Goal: Information Seeking & Learning: Learn about a topic

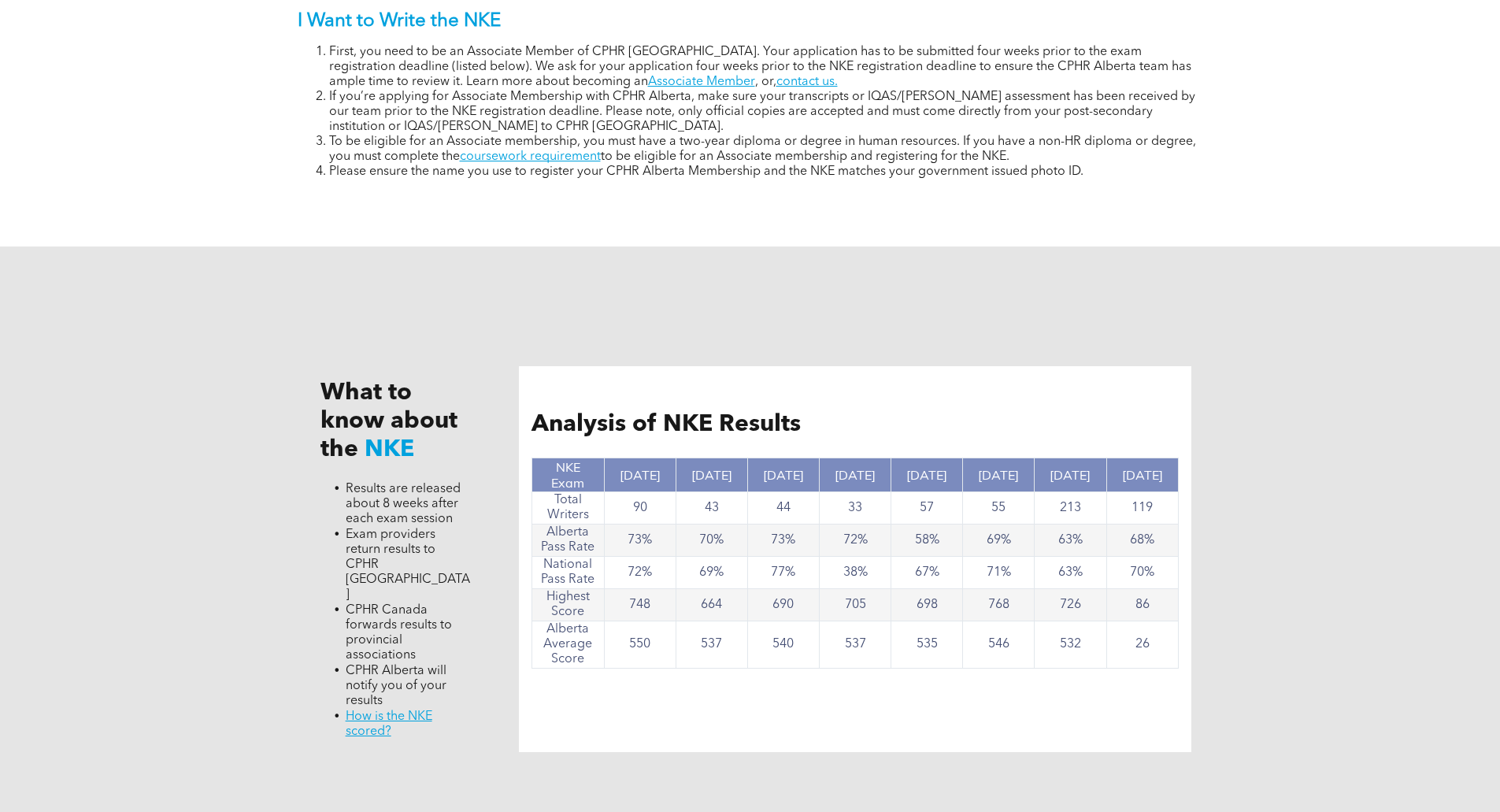
scroll to position [1349, 0]
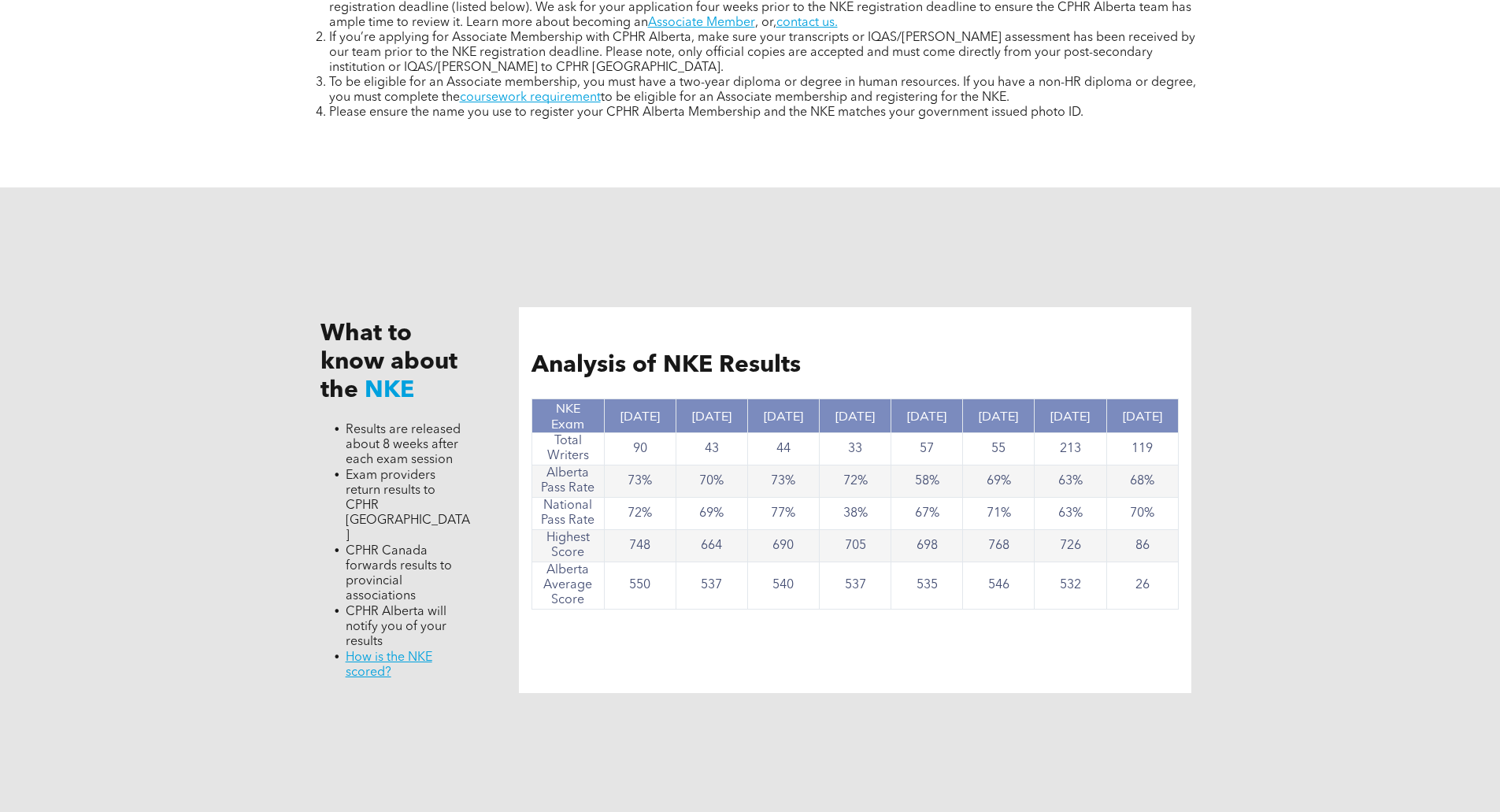
click at [1011, 456] on td "55" at bounding box center [998, 449] width 72 height 33
drag, startPoint x: 629, startPoint y: 571, endPoint x: 651, endPoint y: 586, distance: 26.6
click at [651, 586] on td "550" at bounding box center [639, 586] width 72 height 47
click at [1145, 587] on td "26" at bounding box center [1142, 586] width 72 height 47
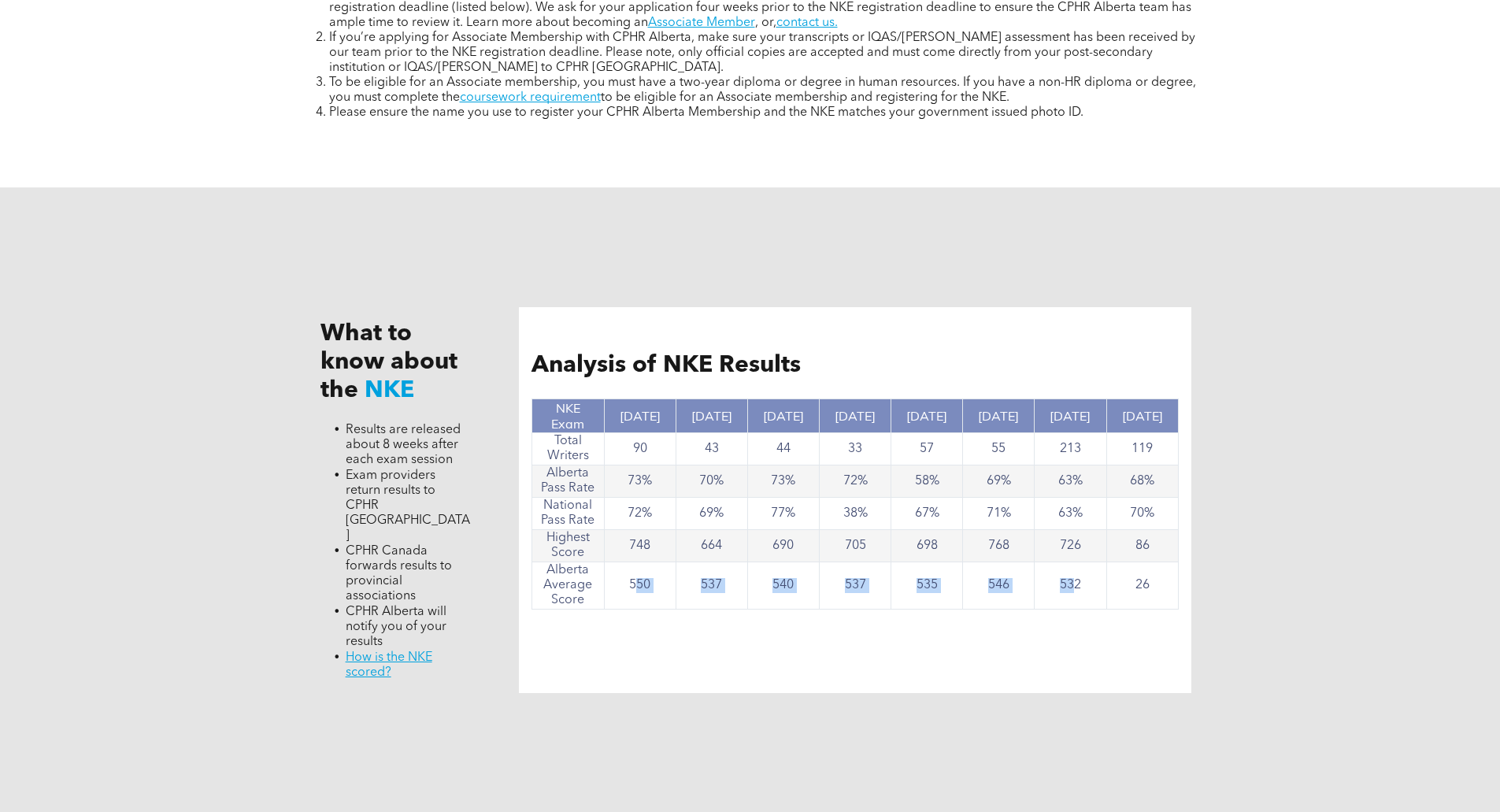
drag, startPoint x: 1074, startPoint y: 581, endPoint x: 638, endPoint y: 582, distance: 436.0
click at [638, 582] on tr "Alberta Average Score 550 537 540 537 535 546 532 26" at bounding box center [855, 586] width 646 height 47
click at [638, 582] on td "550" at bounding box center [639, 586] width 72 height 47
drag, startPoint x: 1158, startPoint y: 481, endPoint x: 624, endPoint y: 488, distance: 534.0
click at [624, 488] on tr "Alberta Pass Rate 73% 70% 73% 72% 58% 69% 63% 68%" at bounding box center [855, 481] width 646 height 33
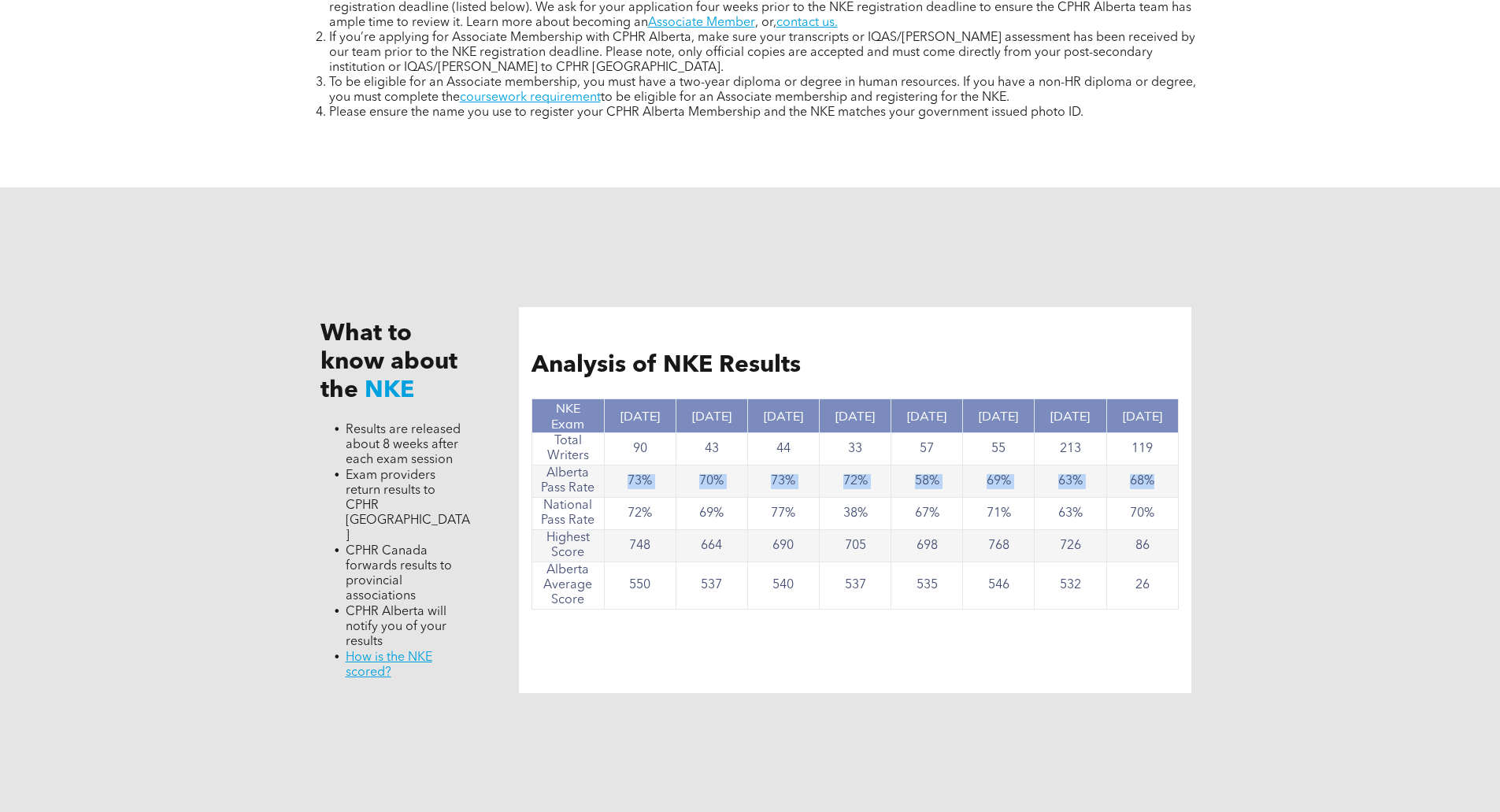
click at [624, 488] on td "73%" at bounding box center [639, 481] width 72 height 33
drag, startPoint x: 628, startPoint y: 483, endPoint x: 940, endPoint y: 451, distance: 313.6
click at [940, 451] on tbody "NKE Exam [DATE] [DATE] [DATE] [DATE] [DATE] [DATE] [DATE] [DATE] Total Writers …" at bounding box center [855, 504] width 646 height 210
click at [1021, 485] on td "69%" at bounding box center [998, 481] width 72 height 33
click at [1089, 474] on td "63%" at bounding box center [1070, 481] width 72 height 33
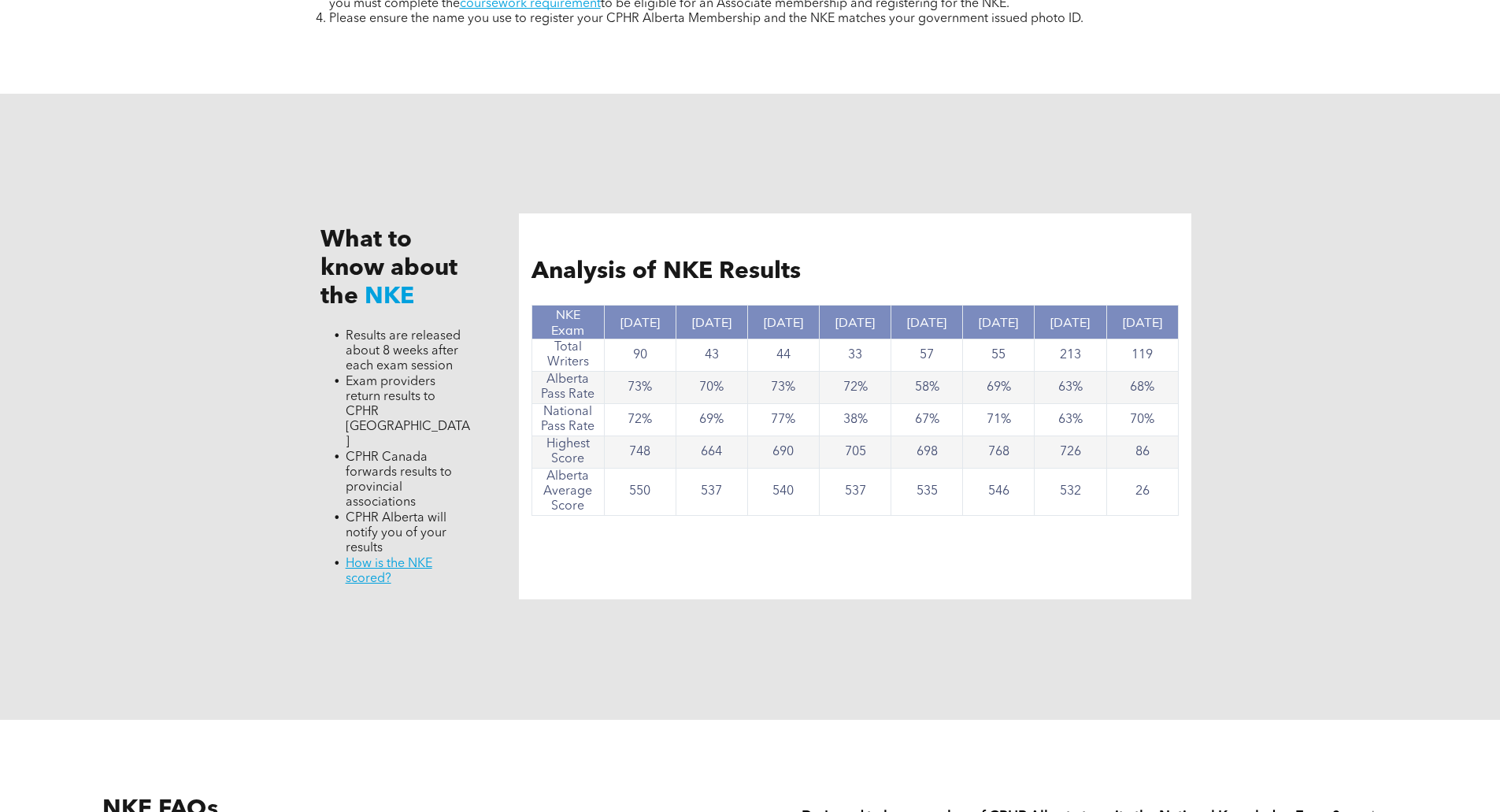
scroll to position [1443, 0]
click at [572, 584] on div "What to know about the NKE Results are released about 8 weeks after each exam s…" at bounding box center [750, 405] width 945 height 626
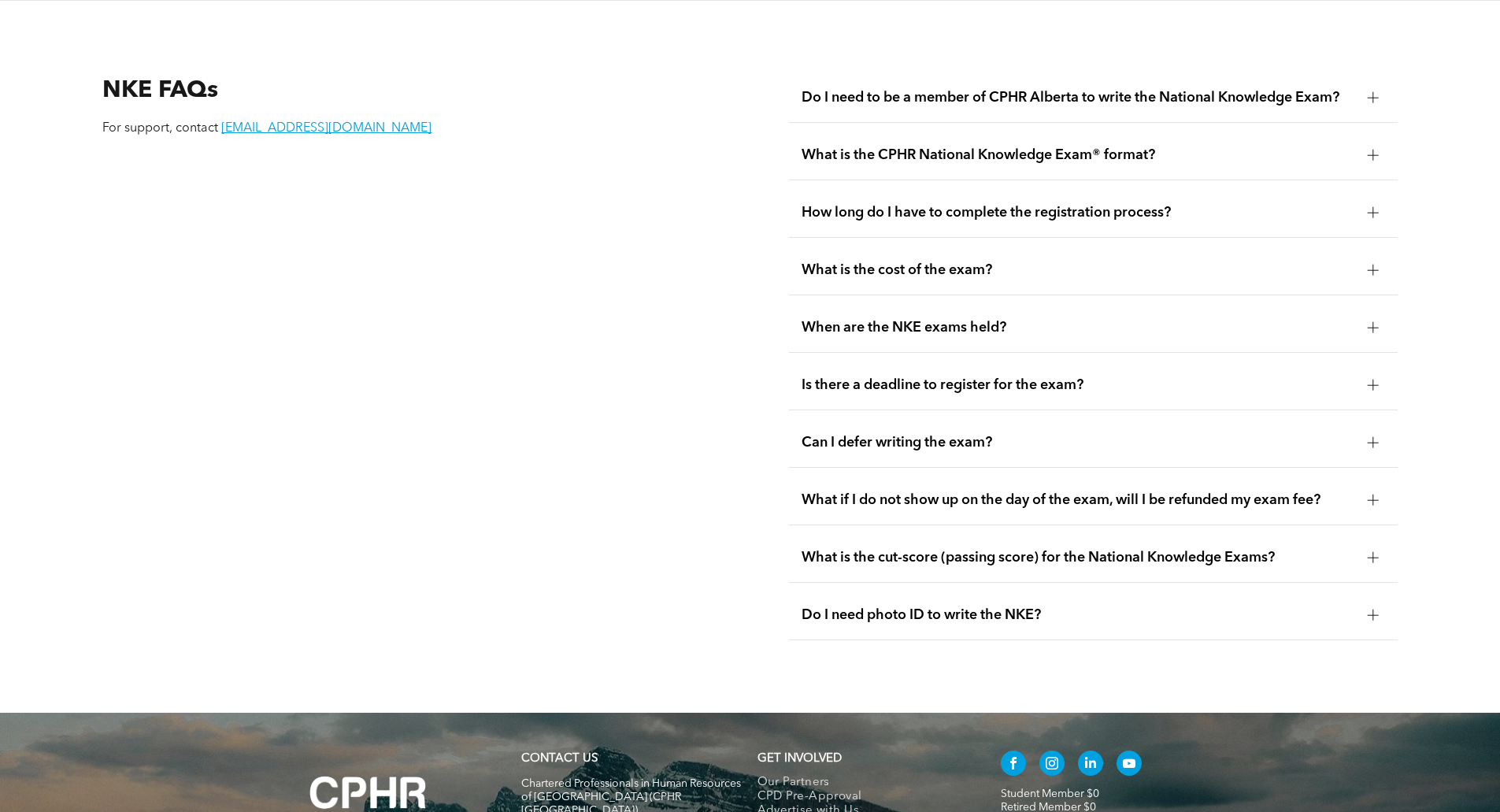
scroll to position [2163, 0]
click at [839, 548] on span "What is the cut-score (passing score) for the National Knowledge Exams?" at bounding box center [1079, 557] width 554 height 18
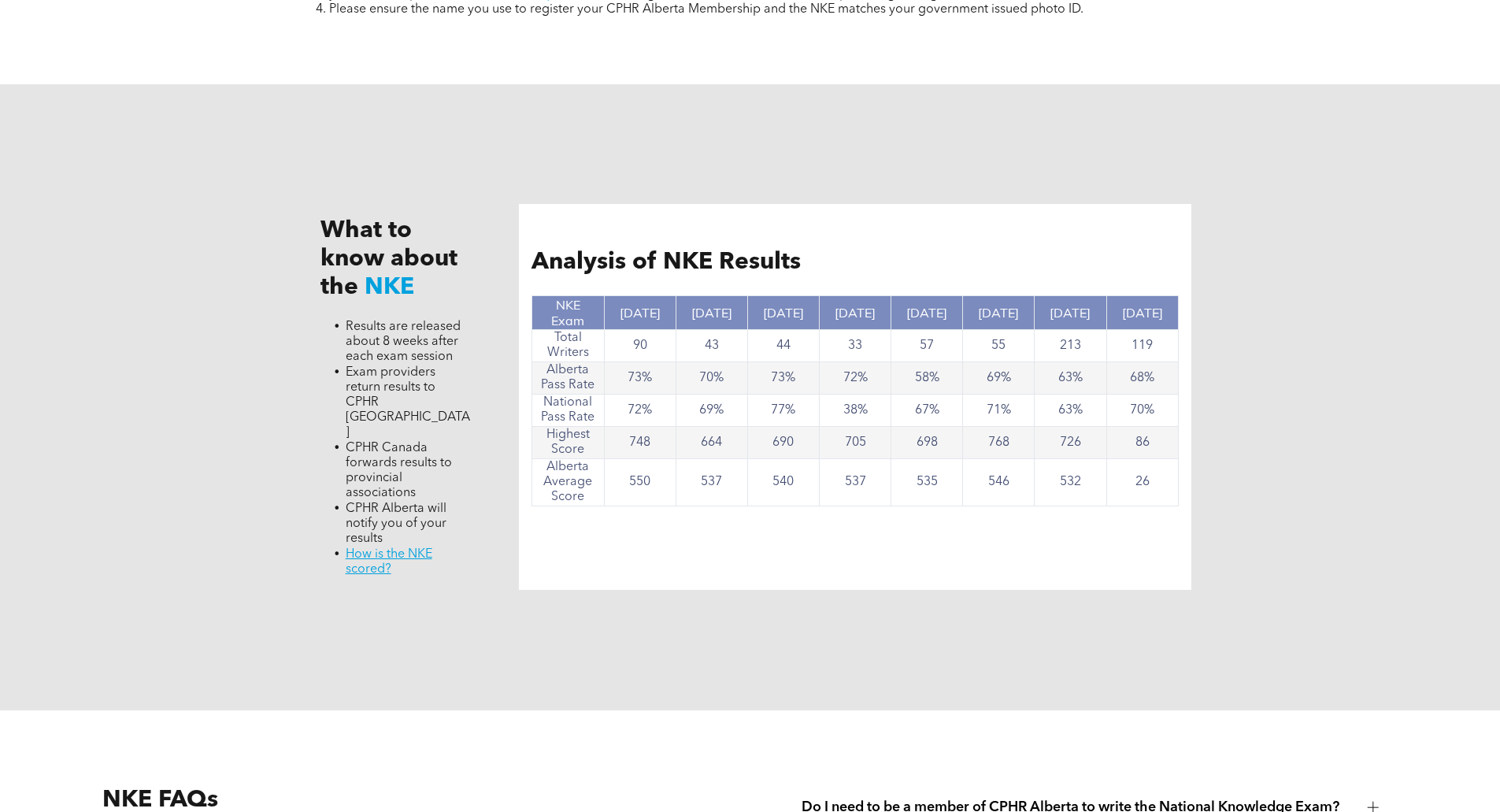
scroll to position [1452, 0]
click at [586, 527] on div "Analysis of NKE Results NKE Exam [DATE] [DATE] [DATE] [DATE] [DATE] [DATE] [DAT…" at bounding box center [855, 398] width 672 height 385
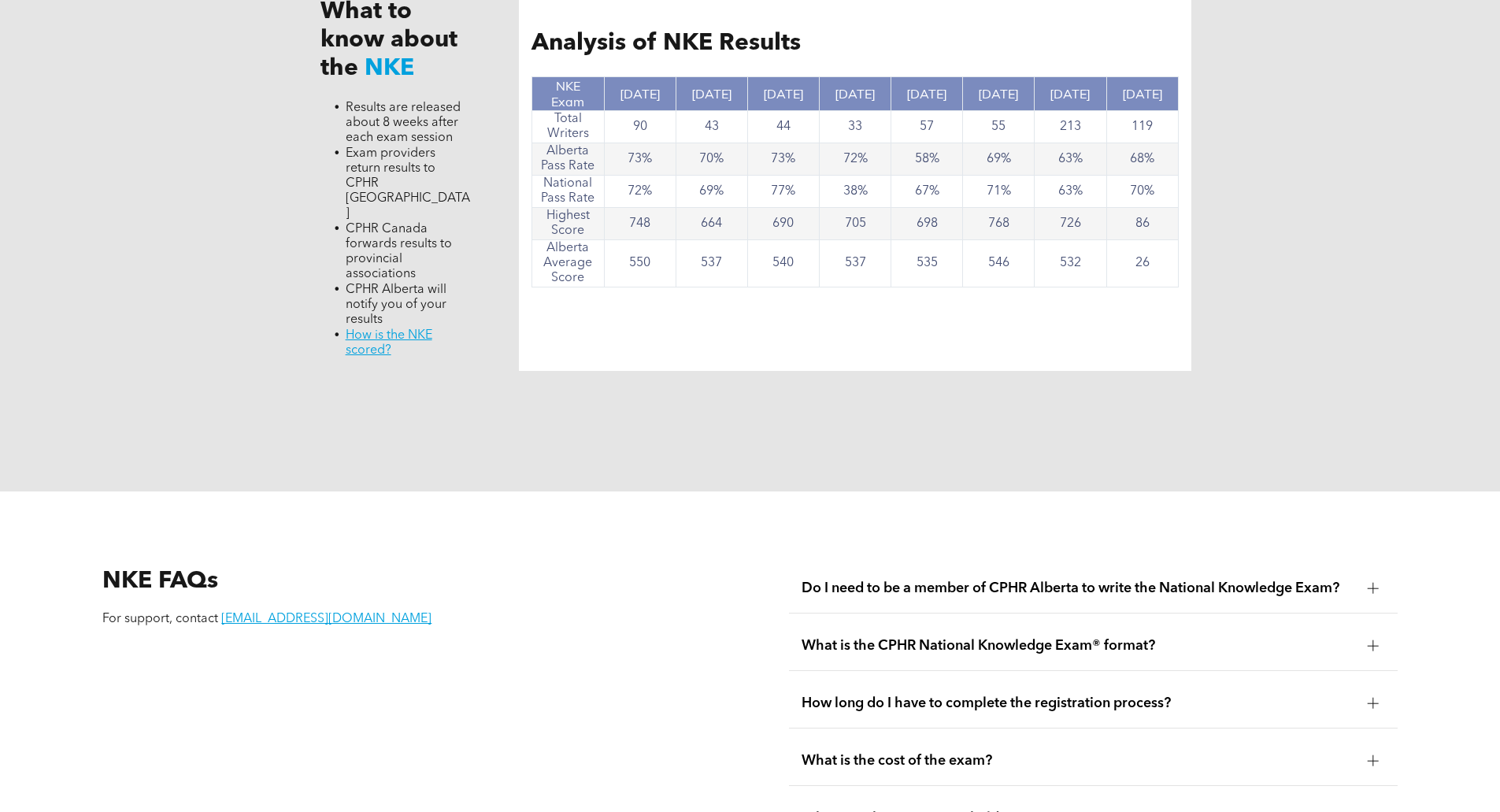
scroll to position [1671, 0]
click at [578, 370] on div "What to know about the NKE Results are released about 8 weeks after each exam s…" at bounding box center [750, 179] width 945 height 626
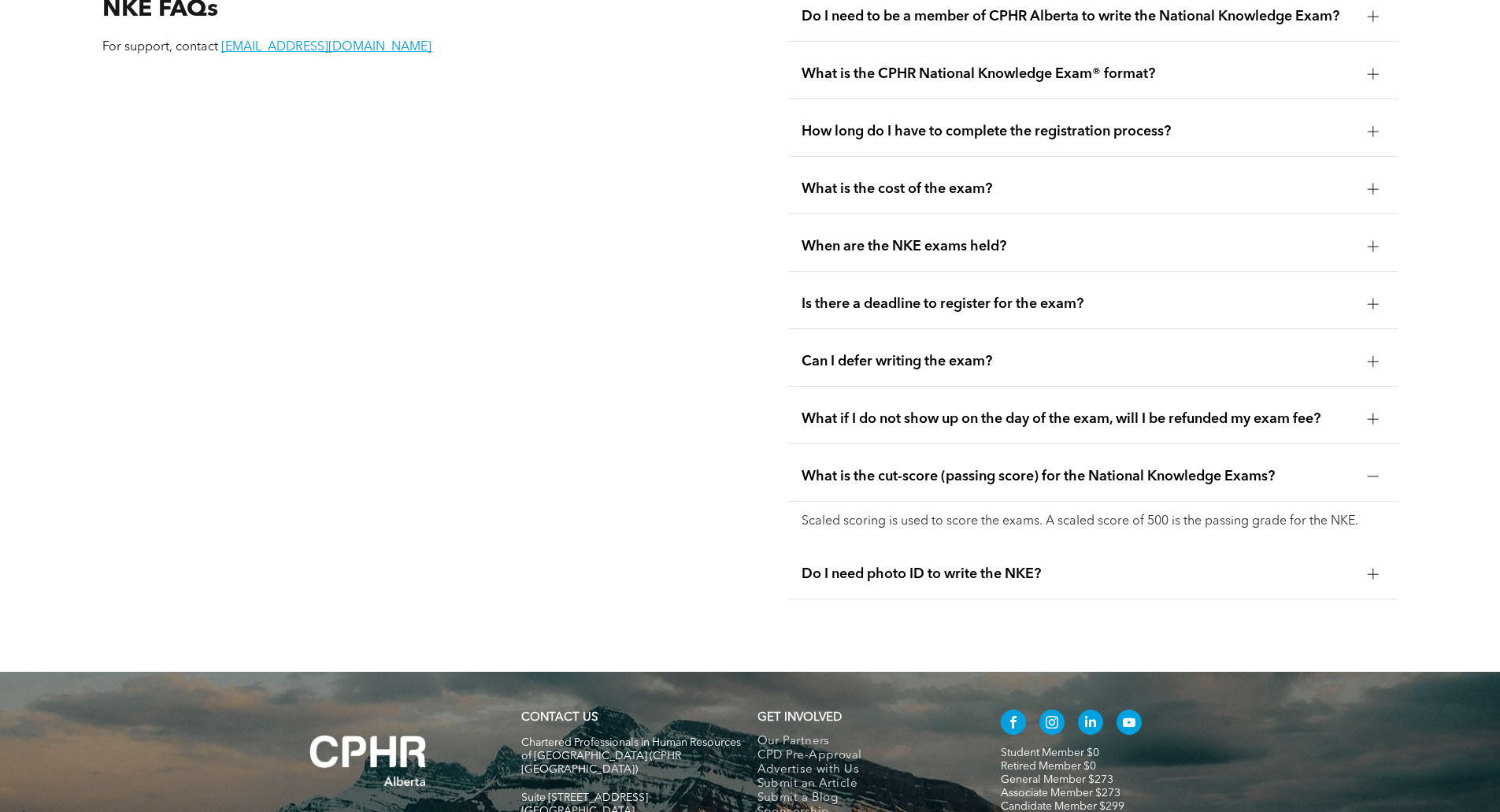
scroll to position [2370, 0]
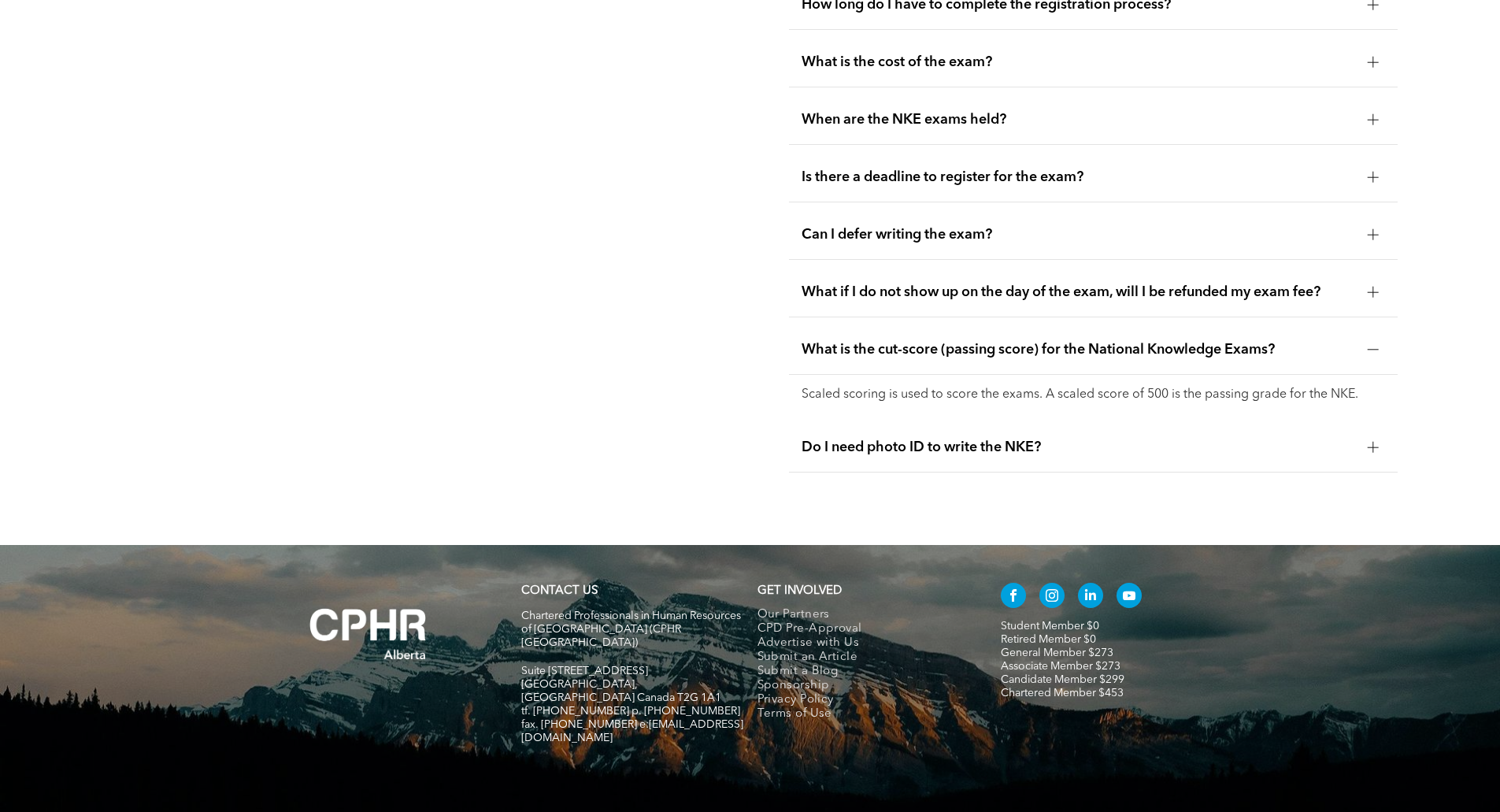
click at [854, 427] on div "Do I need photo ID to write the NKE?" at bounding box center [1093, 447] width 608 height 50
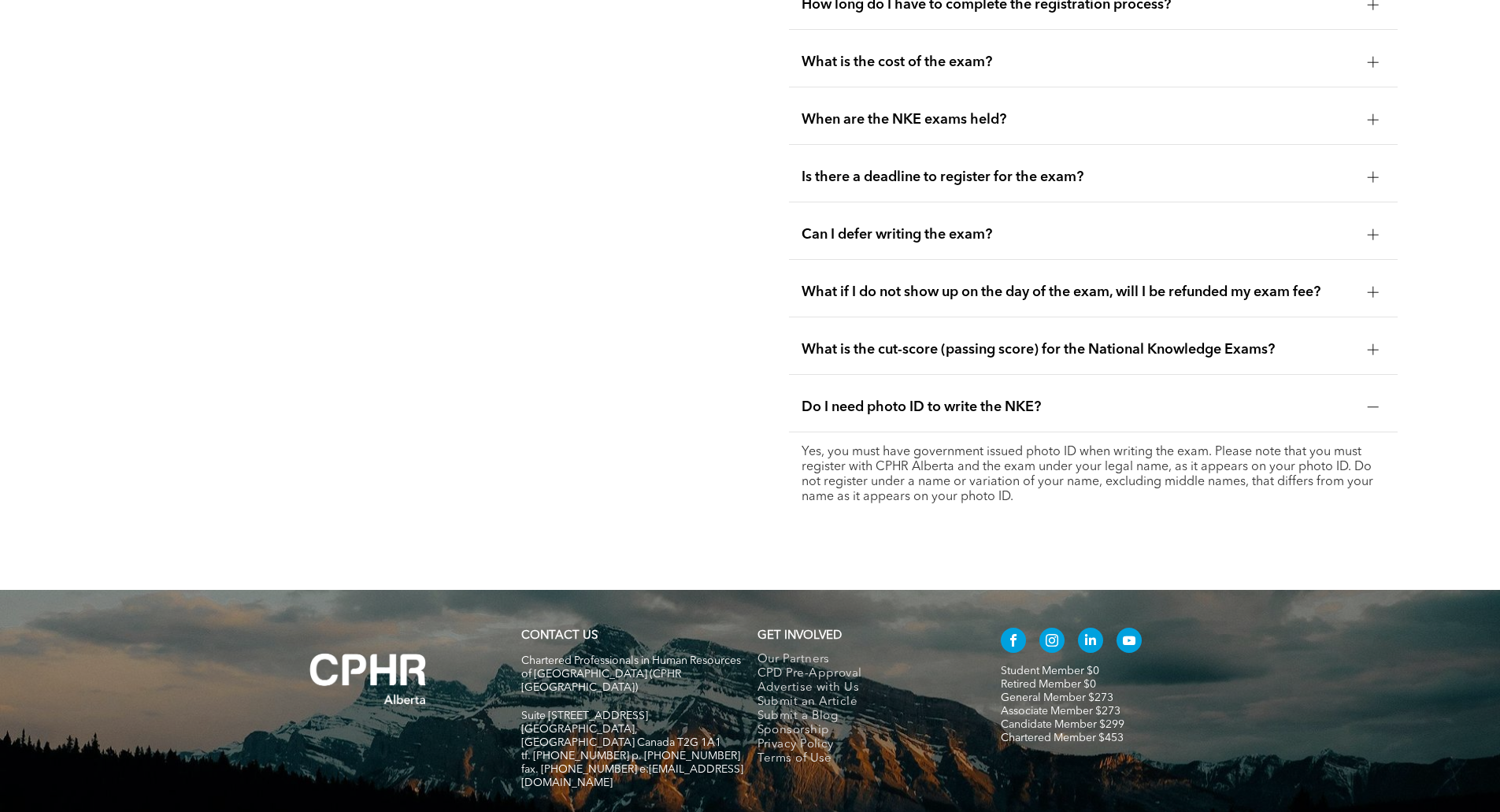
click at [954, 226] on span "Can I defer writing the exam?" at bounding box center [1079, 235] width 554 height 18
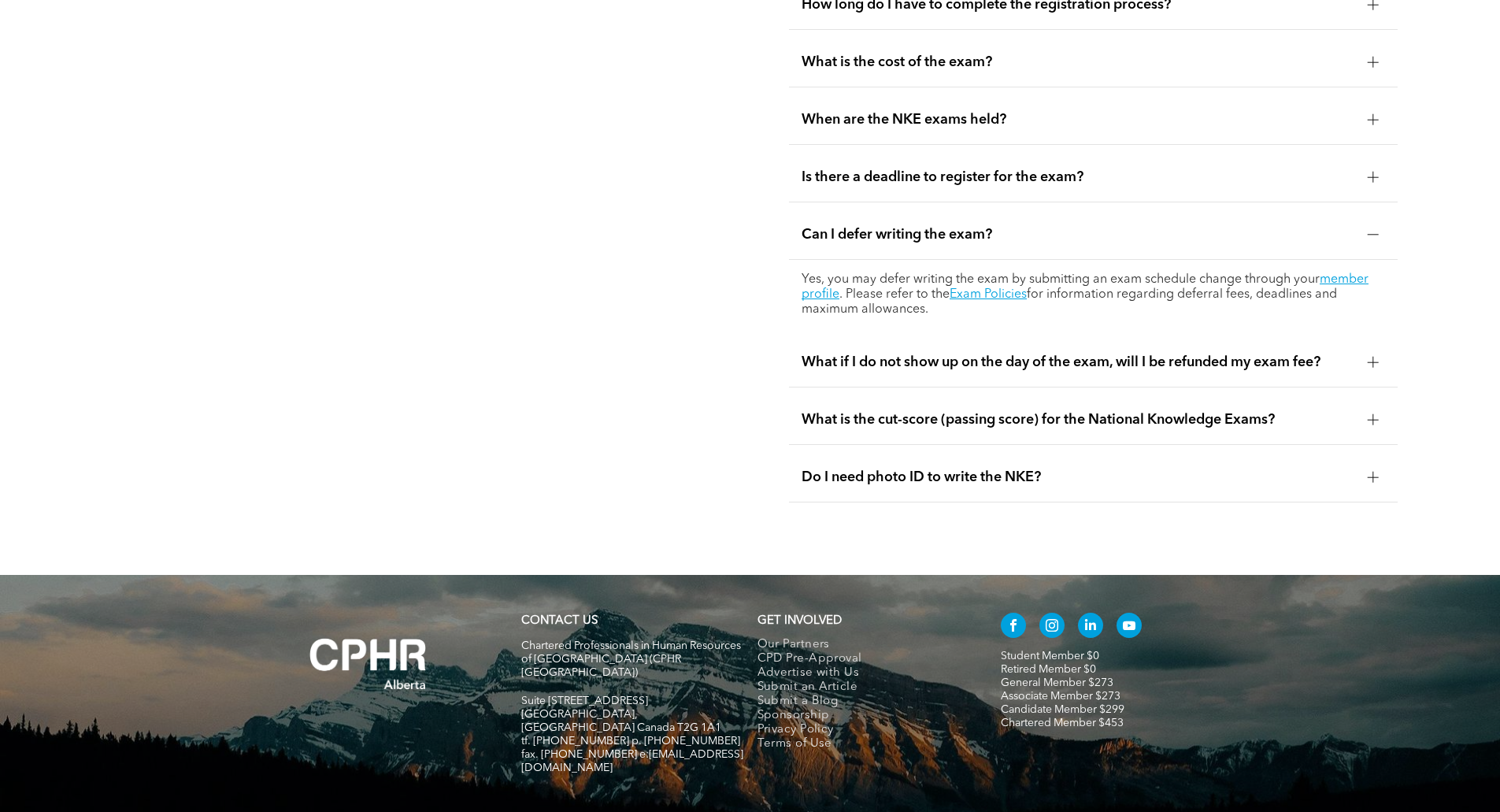
click at [1041, 111] on span "When are the NKE exams held?" at bounding box center [1079, 120] width 554 height 18
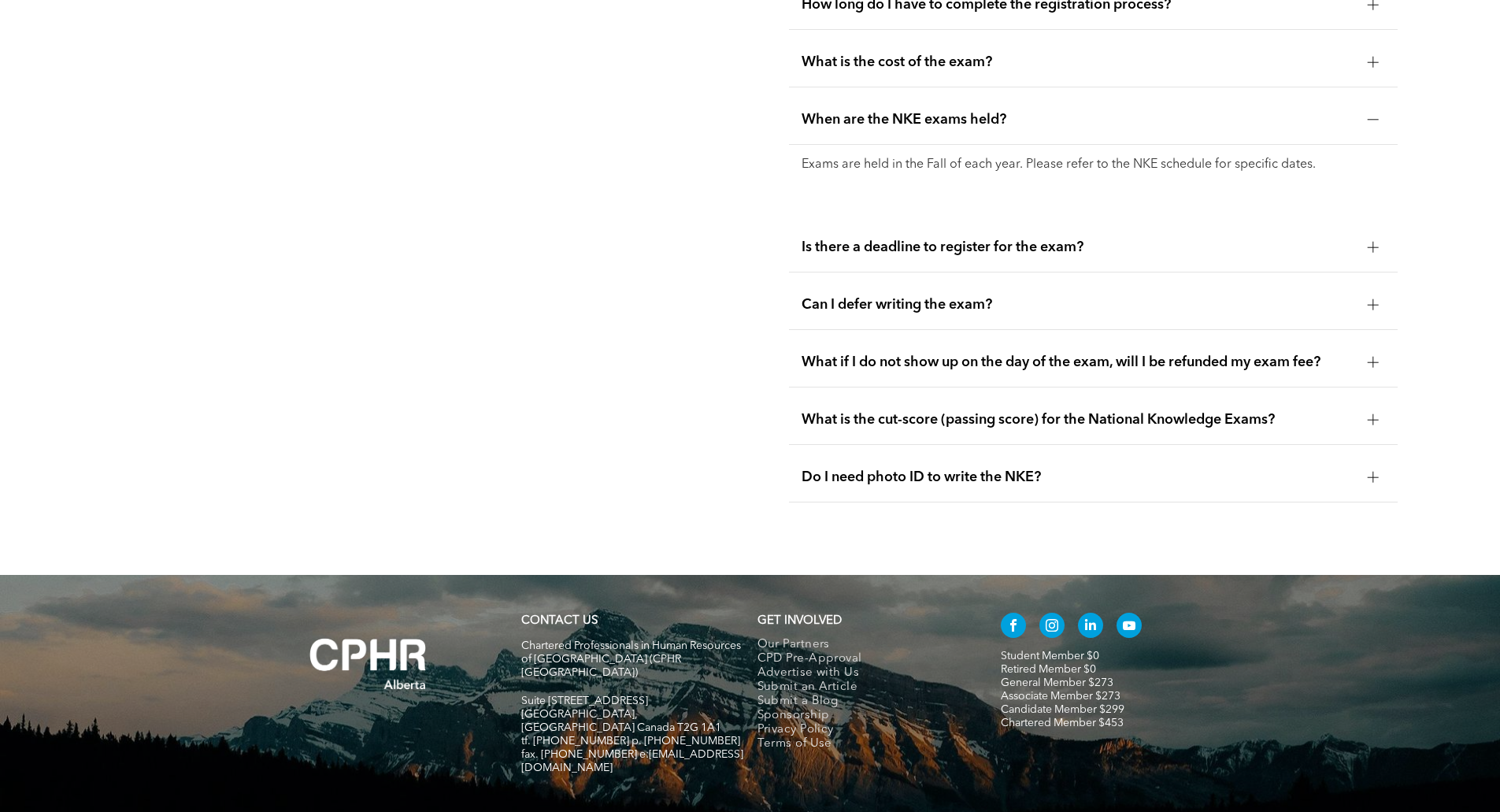
click at [973, 223] on div "Is there a deadline to register for the exam?" at bounding box center [1093, 247] width 608 height 50
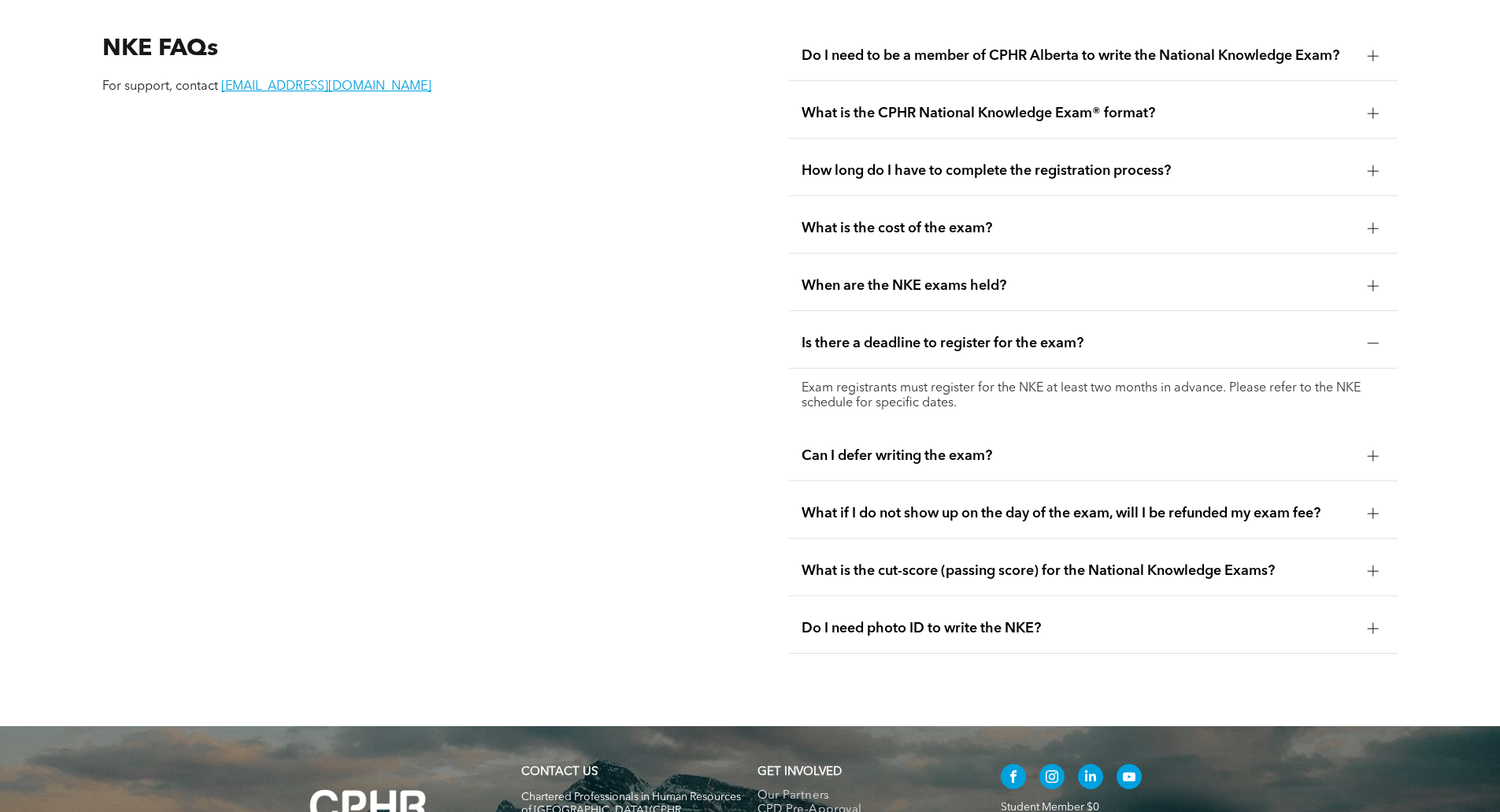
scroll to position [2203, 0]
click at [997, 221] on span "What is the cost of the exam?" at bounding box center [1079, 229] width 554 height 18
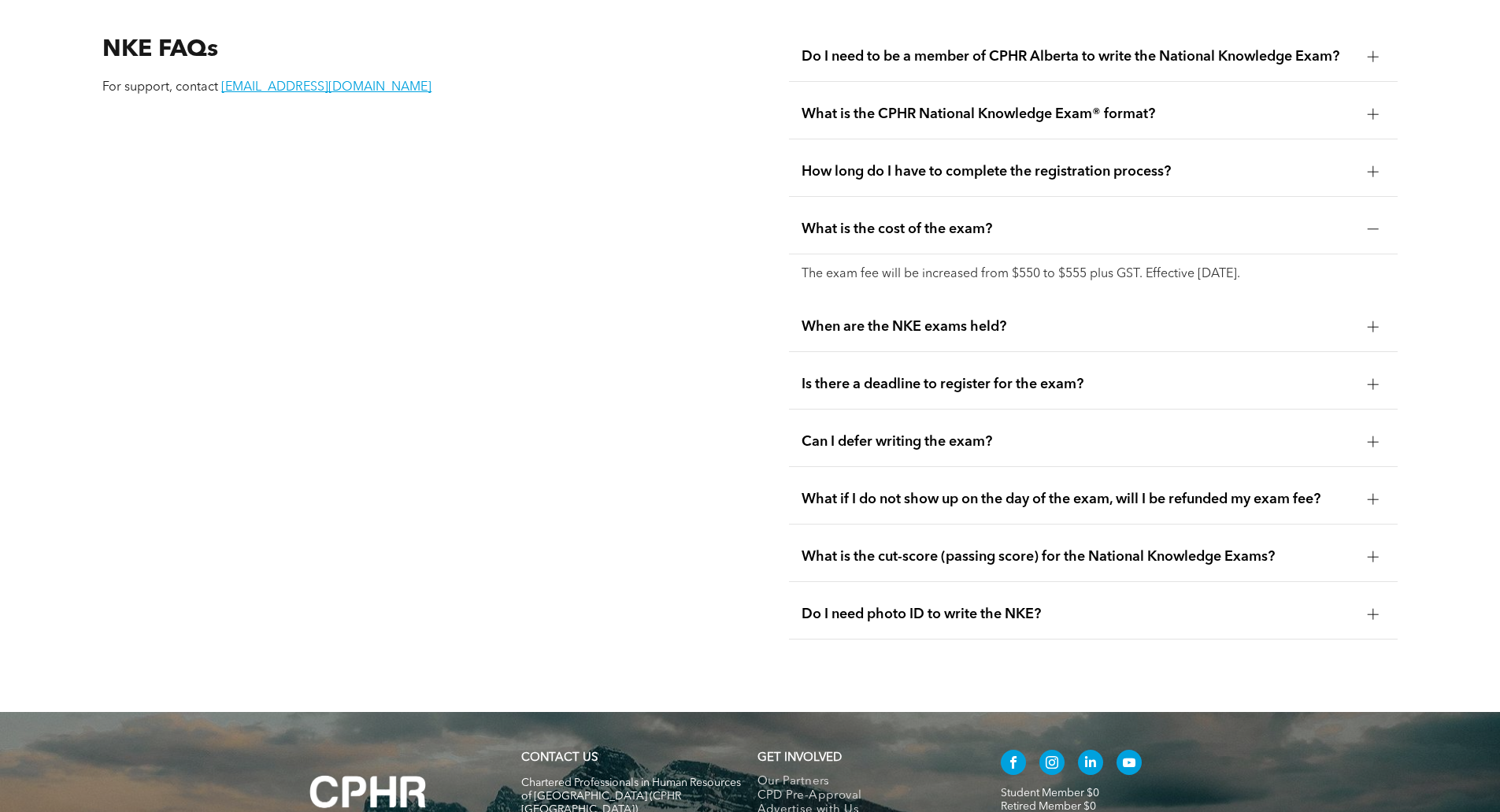
click at [1037, 163] on span "How long do I have to complete the registration process?" at bounding box center [1079, 171] width 554 height 18
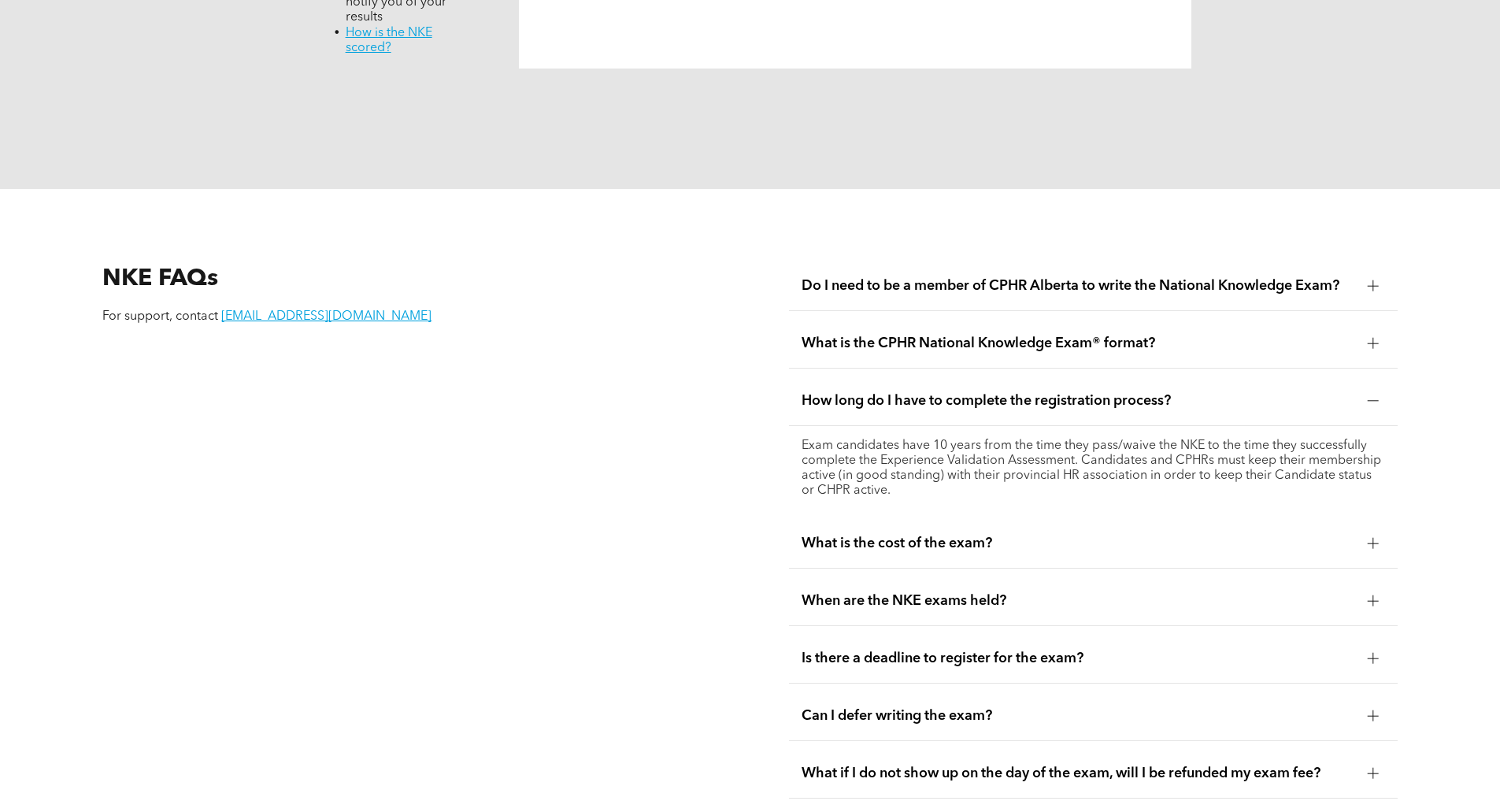
scroll to position [1972, 0]
click at [917, 325] on div "What is the CPHR National Knowledge Exam® format?" at bounding box center [1093, 344] width 608 height 50
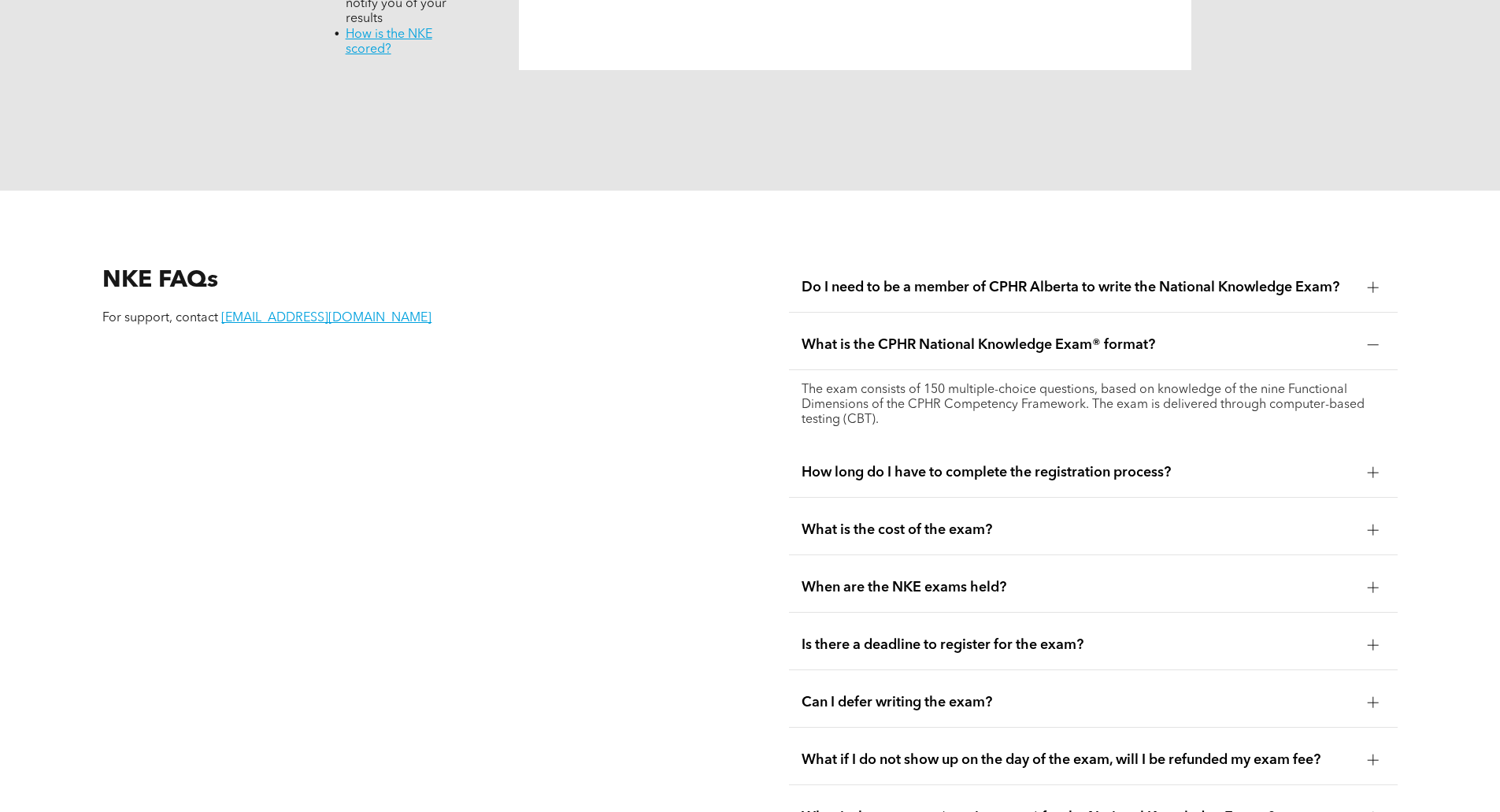
click at [907, 448] on div "How long do I have to complete the registration process?" at bounding box center [1093, 472] width 608 height 50
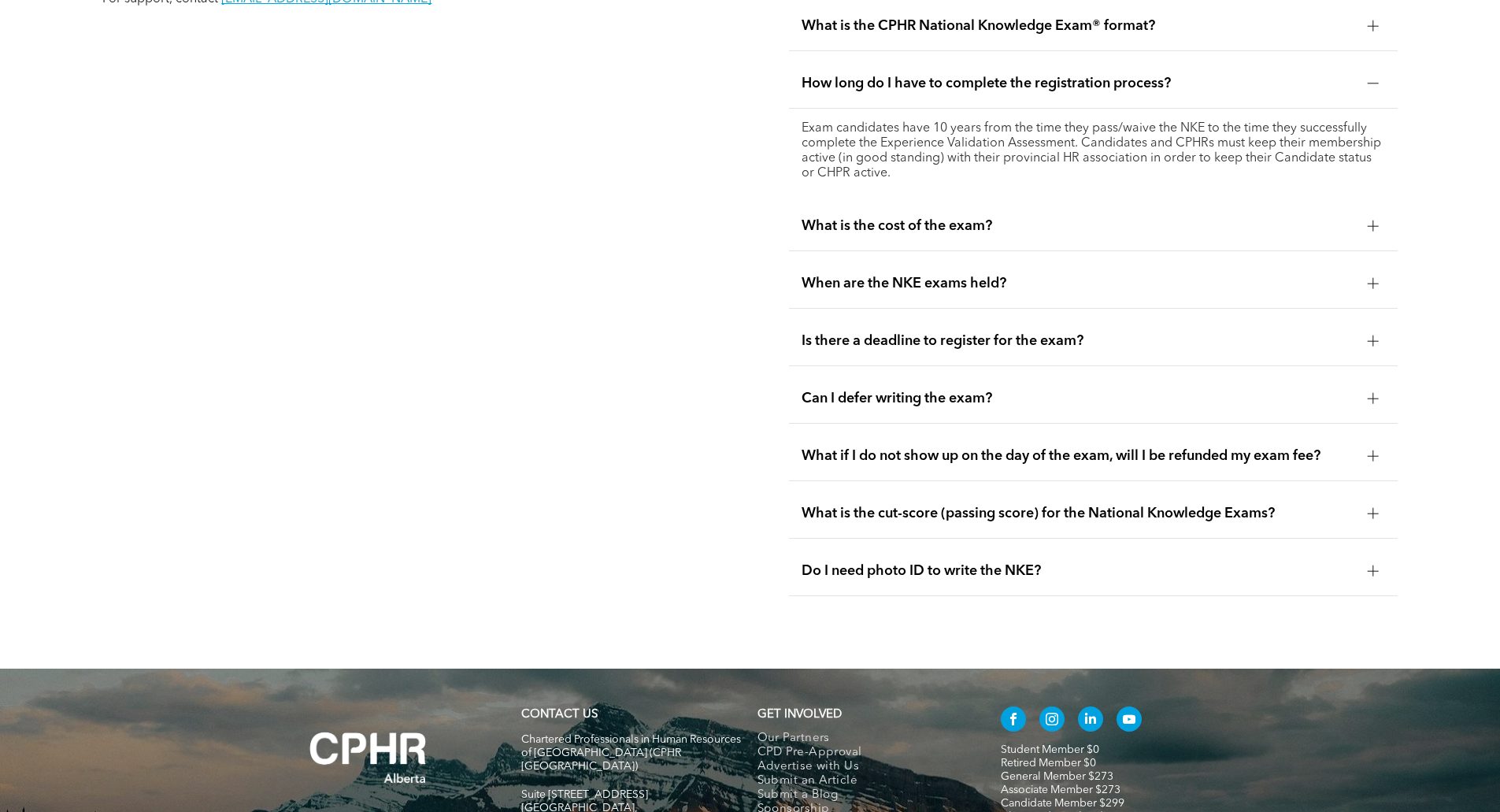
scroll to position [2292, 0]
click at [907, 446] on span "What if I do not show up on the day of the exam, will I be refunded my exam fee?" at bounding box center [1079, 455] width 554 height 18
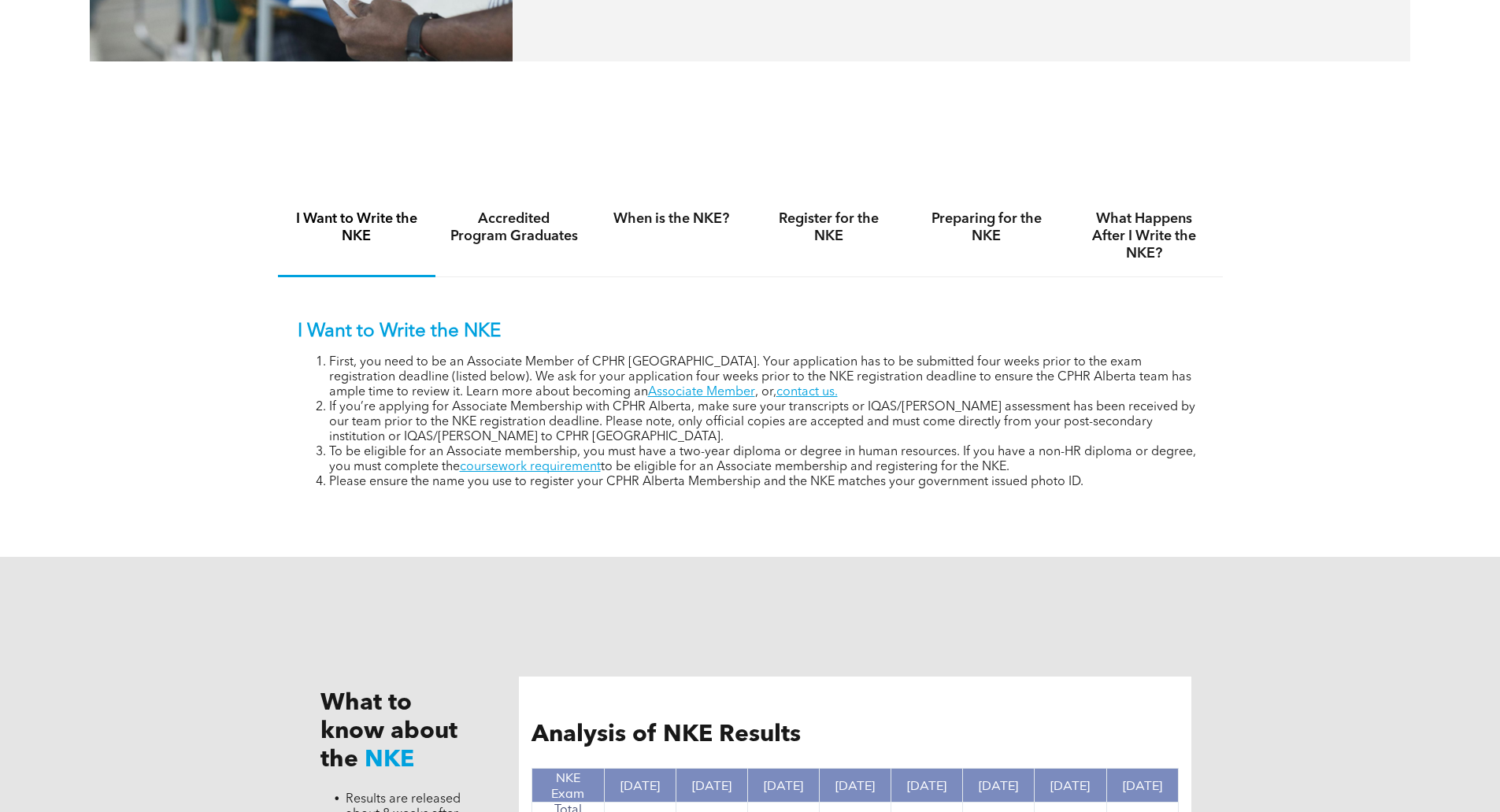
scroll to position [978, 0]
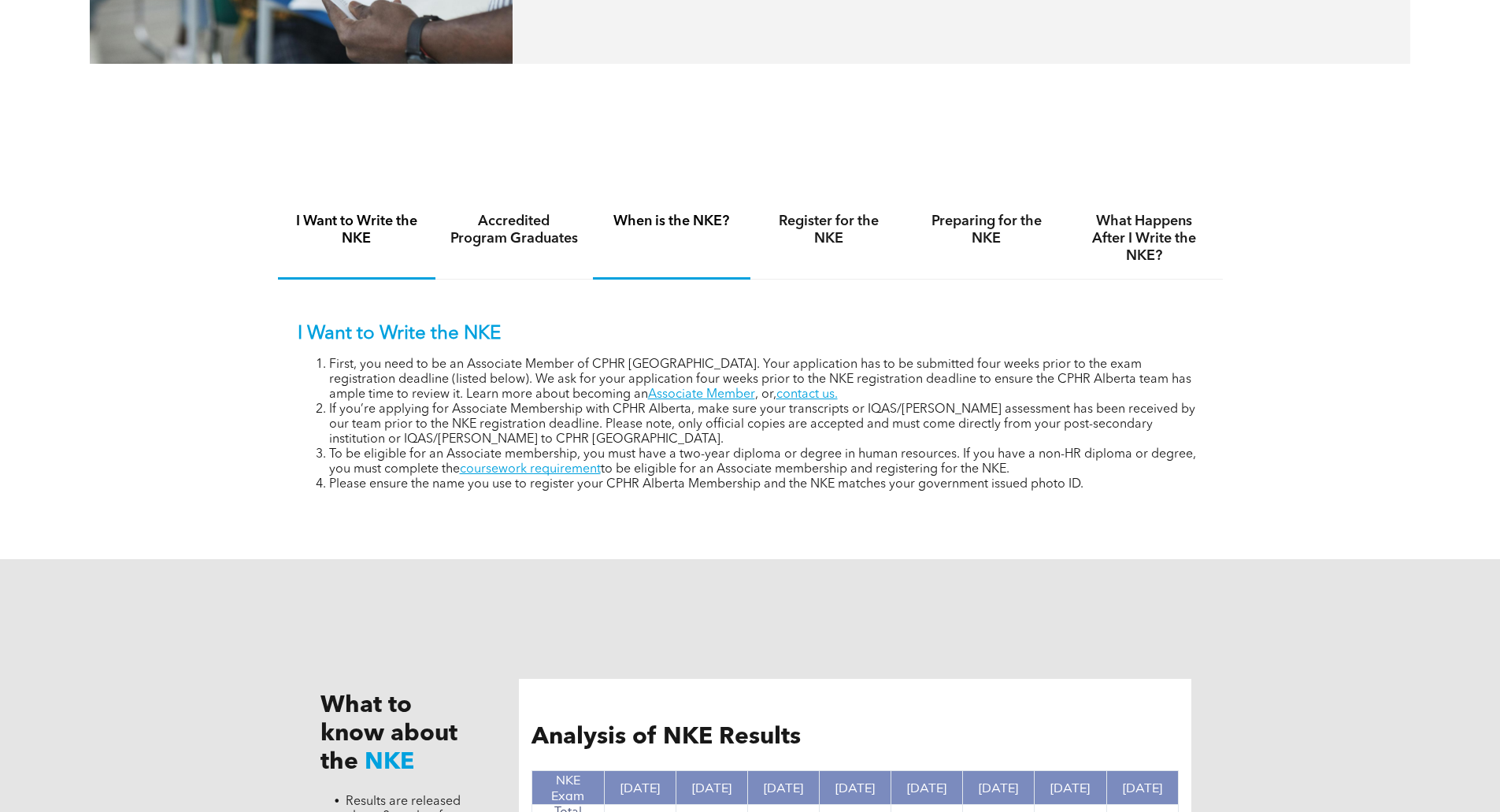
click at [664, 226] on h4 "When is the NKE?" at bounding box center [672, 221] width 129 height 18
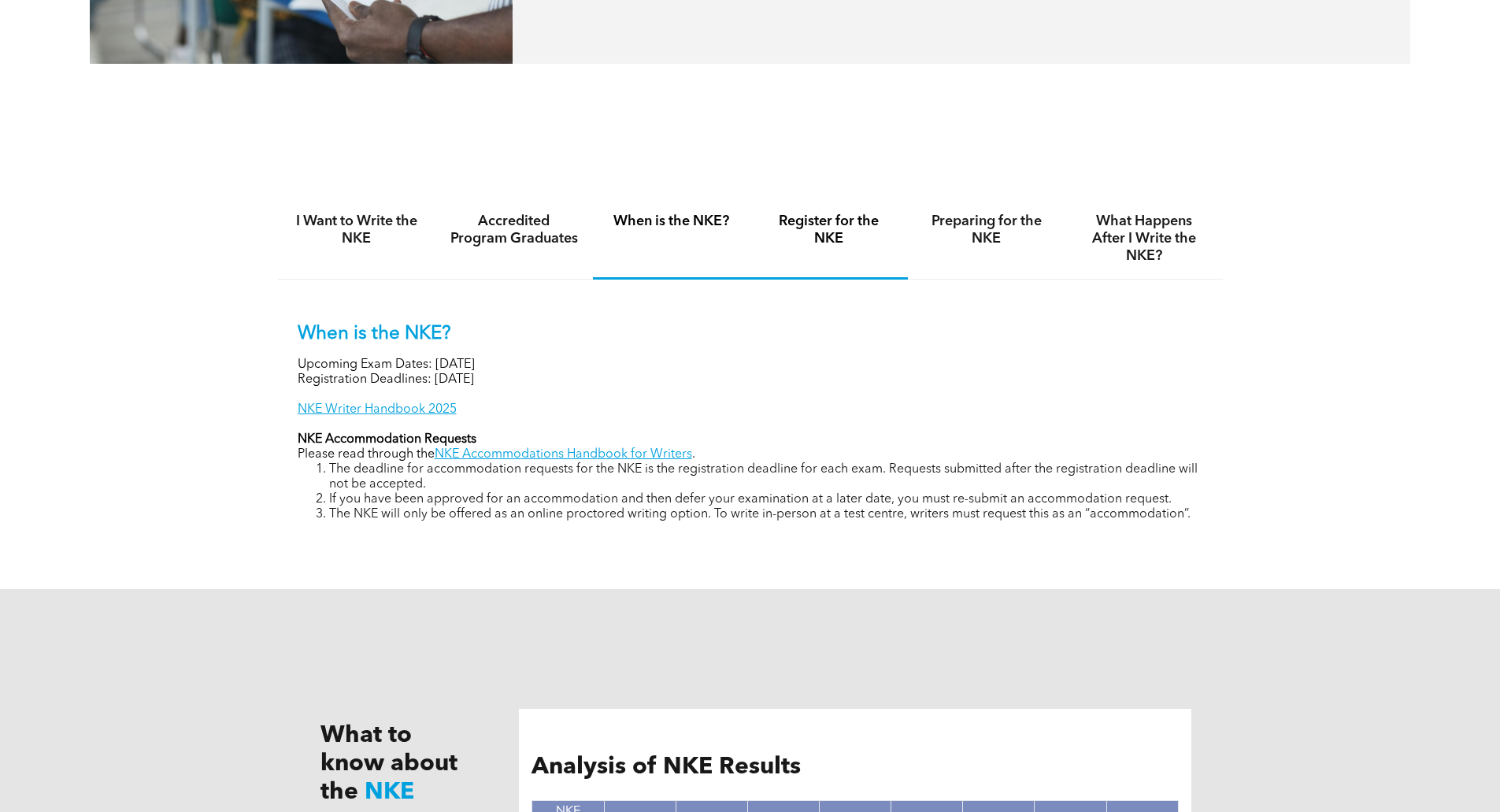
click at [852, 241] on h4 "Register for the NKE" at bounding box center [829, 229] width 129 height 35
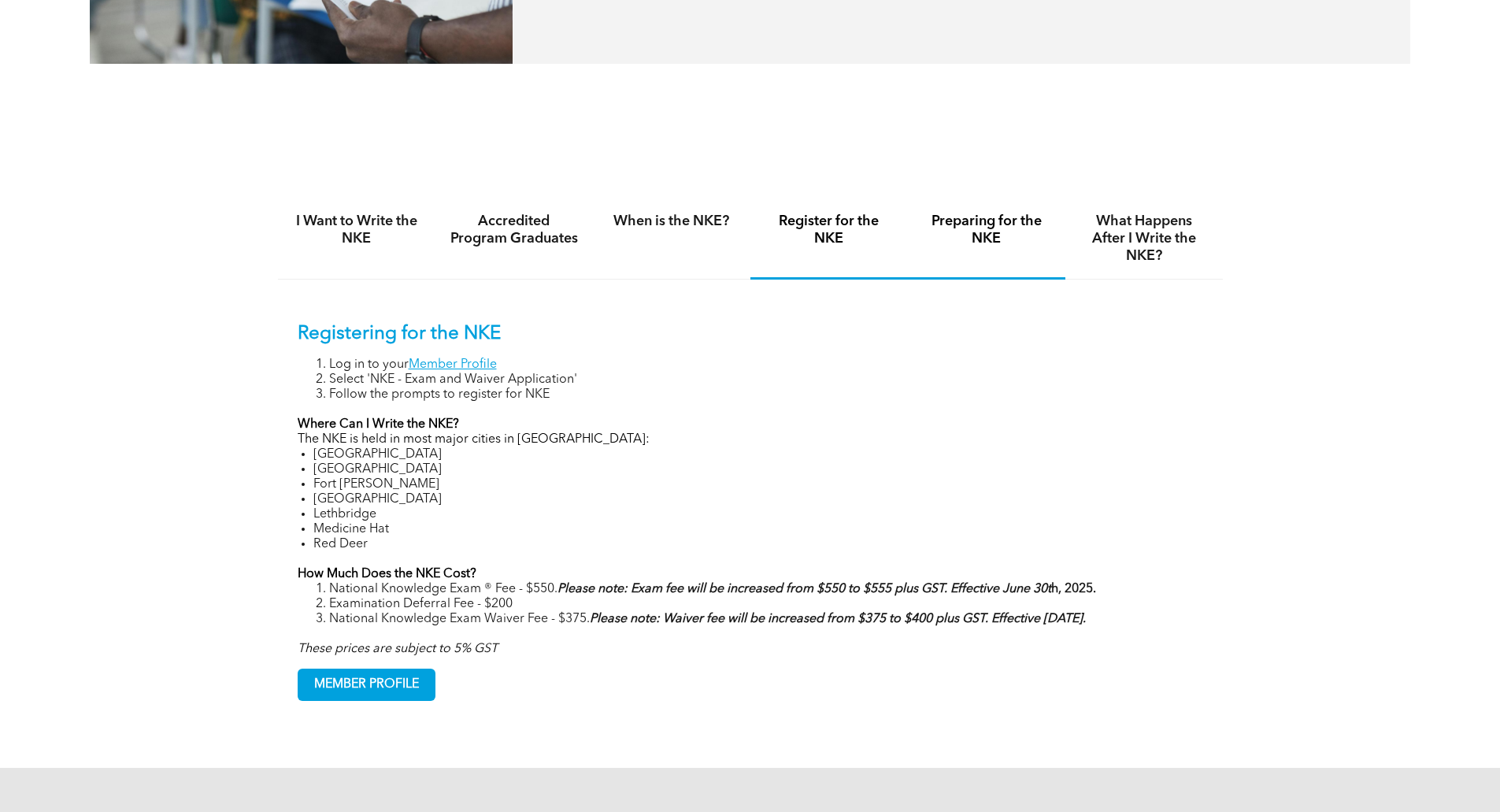
click at [971, 239] on h4 "Preparing for the NKE" at bounding box center [986, 229] width 129 height 35
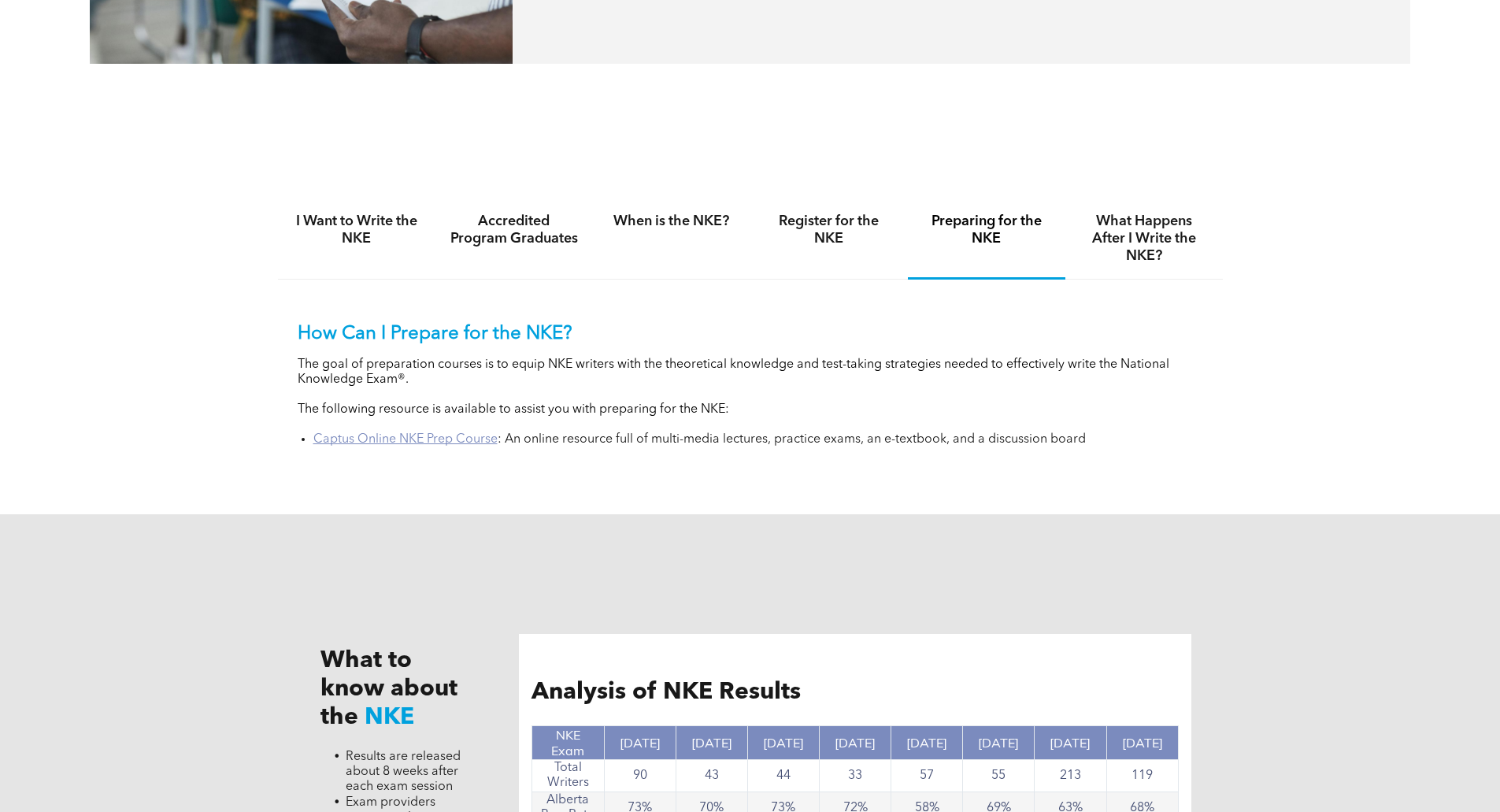
click at [460, 436] on link "Captus Online NKE Prep Course" at bounding box center [405, 439] width 184 height 12
